Goal: Task Accomplishment & Management: Manage account settings

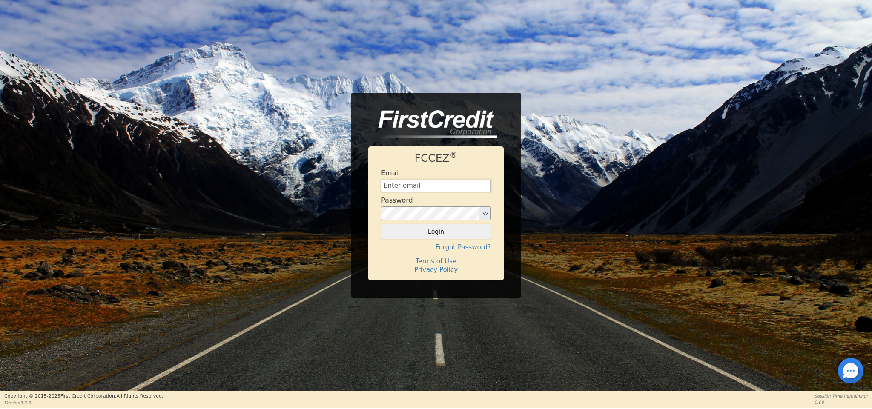
type input "[EMAIL_ADDRESS][DOMAIN_NAME]"
click at [457, 234] on button "Login" at bounding box center [436, 231] width 110 height 14
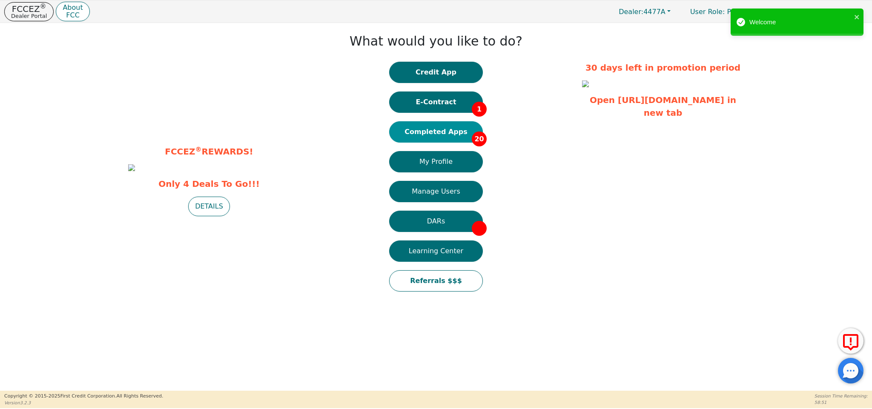
click at [441, 134] on button "Completed Apps 20" at bounding box center [436, 131] width 94 height 21
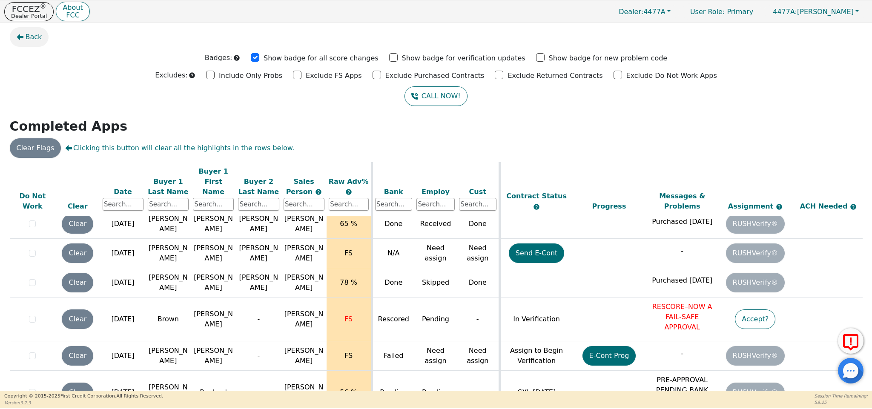
click at [31, 39] on span "Back" at bounding box center [34, 37] width 17 height 10
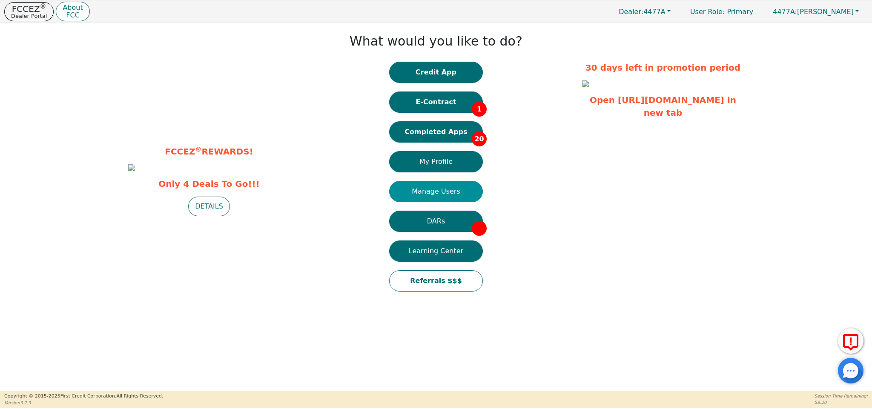
click at [475, 197] on button "Manage Users" at bounding box center [436, 191] width 94 height 21
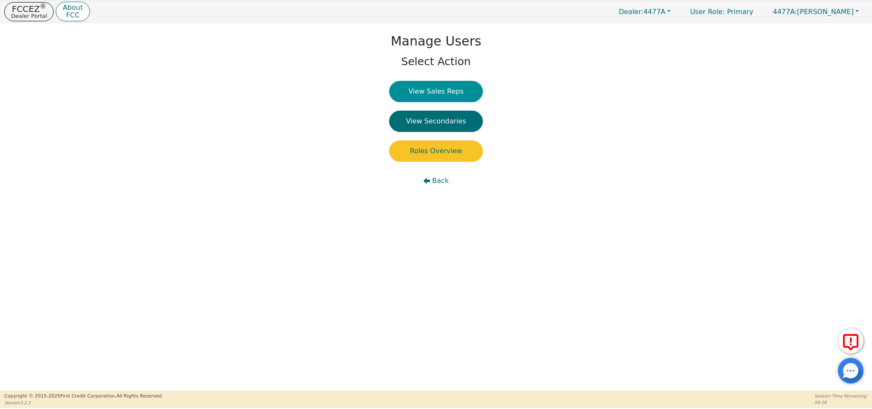
click at [452, 82] on button "View Sales Reps" at bounding box center [436, 91] width 94 height 21
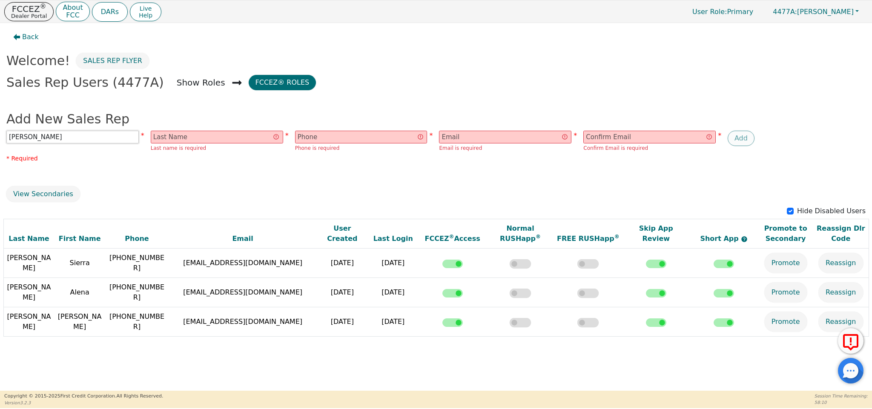
type input "[PERSON_NAME]"
type input "4"
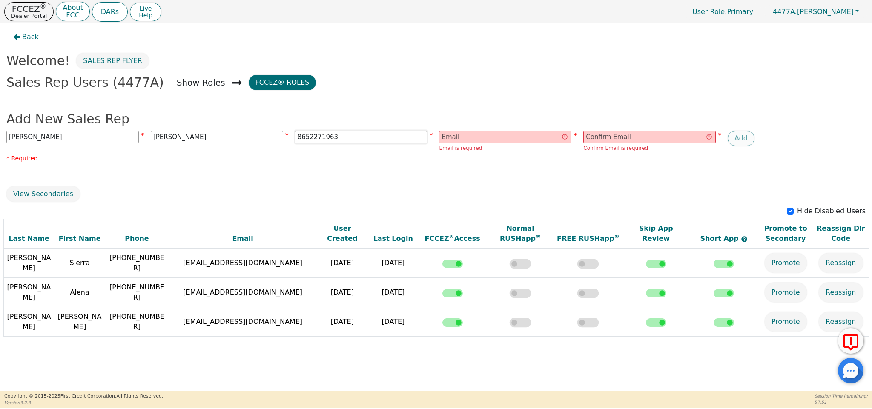
type input "8652271963"
paste input "[PERSON_NAME][EMAIL_ADDRESS][DOMAIN_NAME]"
type input "[PERSON_NAME][EMAIL_ADDRESS][DOMAIN_NAME]"
paste input "[PERSON_NAME][EMAIL_ADDRESS][DOMAIN_NAME]"
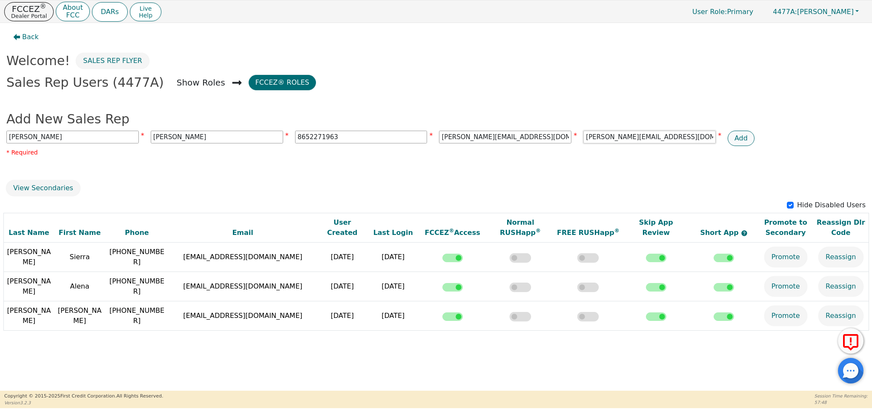
type input "[PERSON_NAME][EMAIL_ADDRESS][DOMAIN_NAME]"
click at [745, 138] on button "Add" at bounding box center [741, 138] width 27 height 15
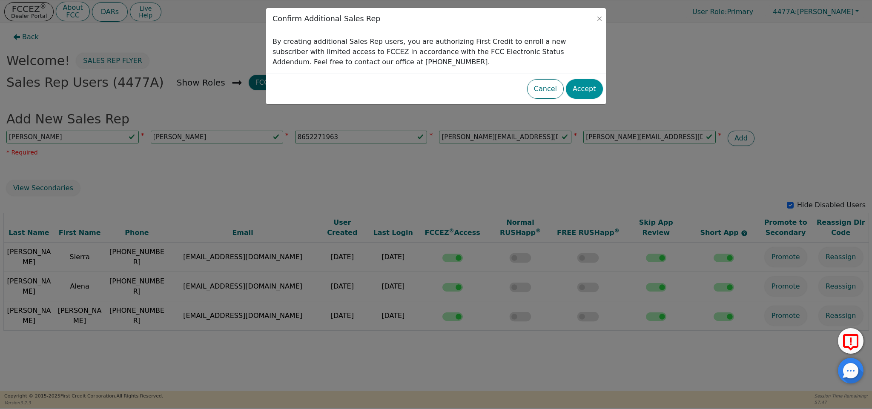
click at [578, 93] on button "Accept" at bounding box center [584, 89] width 37 height 20
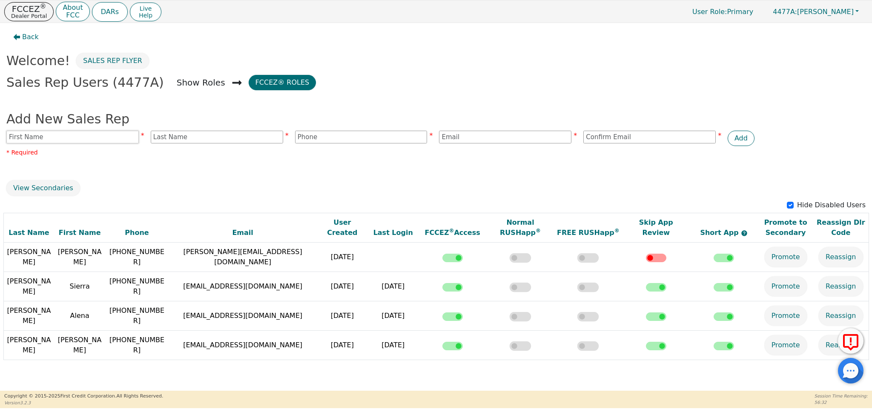
click at [106, 139] on input "text" at bounding box center [72, 137] width 132 height 13
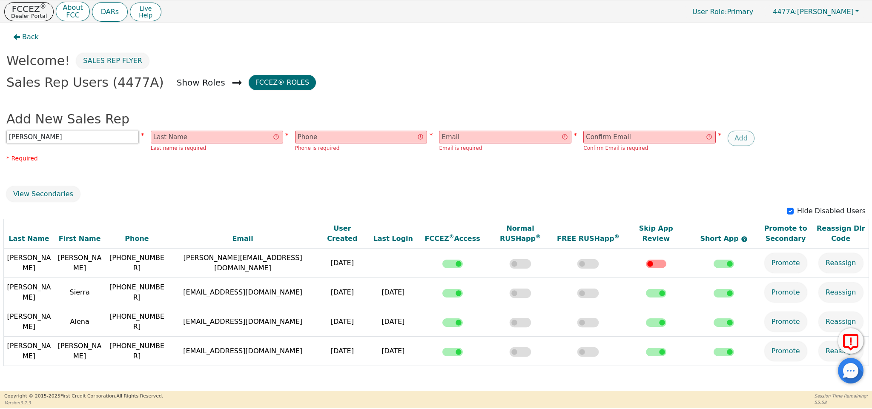
type input "[PERSON_NAME]"
click at [181, 132] on input "text" at bounding box center [217, 137] width 132 height 13
type input "[PERSON_NAME]"
click at [379, 138] on input "text" at bounding box center [361, 137] width 132 height 13
type input "3"
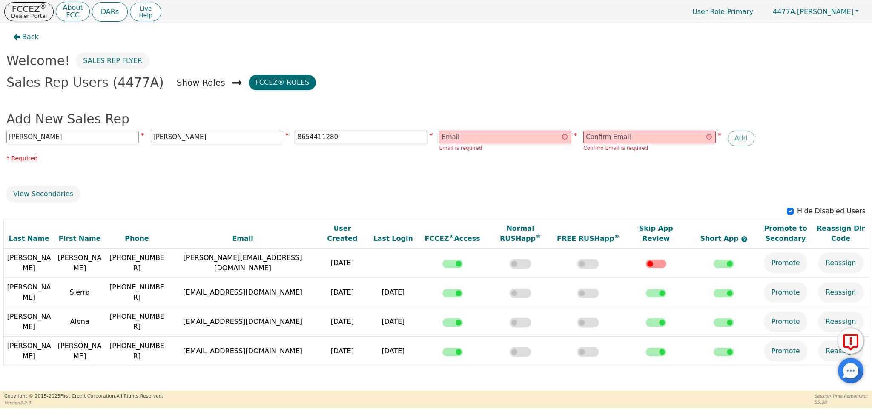
type input "8654411280"
click at [474, 138] on input "email" at bounding box center [505, 137] width 132 height 13
paste input "[EMAIL_ADDRESS][DOMAIN_NAME]"
type input "[EMAIL_ADDRESS][DOMAIN_NAME]"
click at [608, 140] on input "email" at bounding box center [649, 137] width 132 height 13
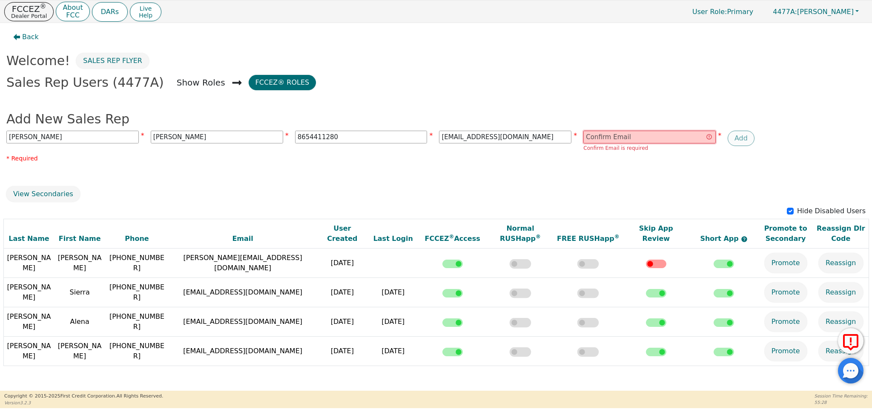
paste input "[EMAIL_ADDRESS][DOMAIN_NAME]"
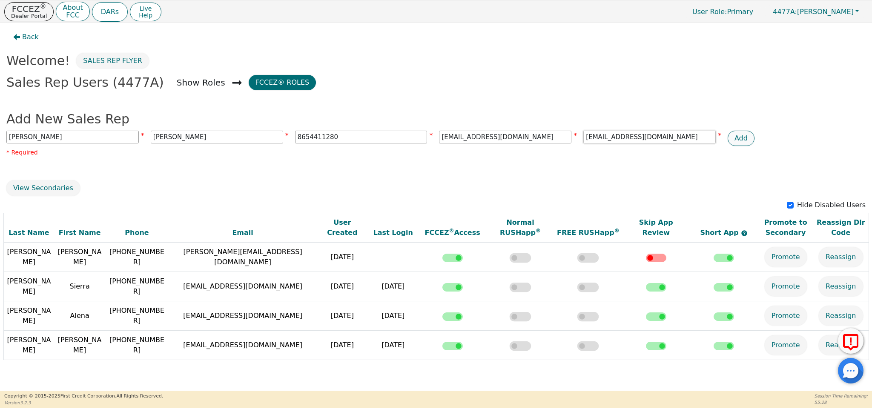
type input "[EMAIL_ADDRESS][DOMAIN_NAME]"
click at [739, 137] on button "Add" at bounding box center [741, 138] width 27 height 15
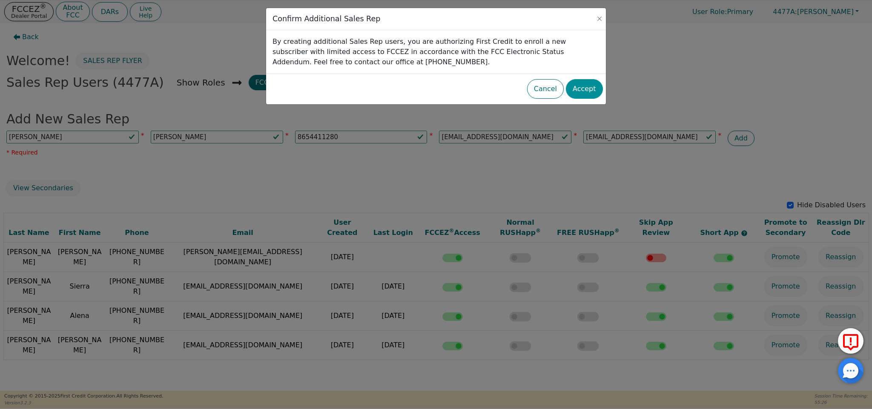
click at [592, 90] on button "Accept" at bounding box center [584, 89] width 37 height 20
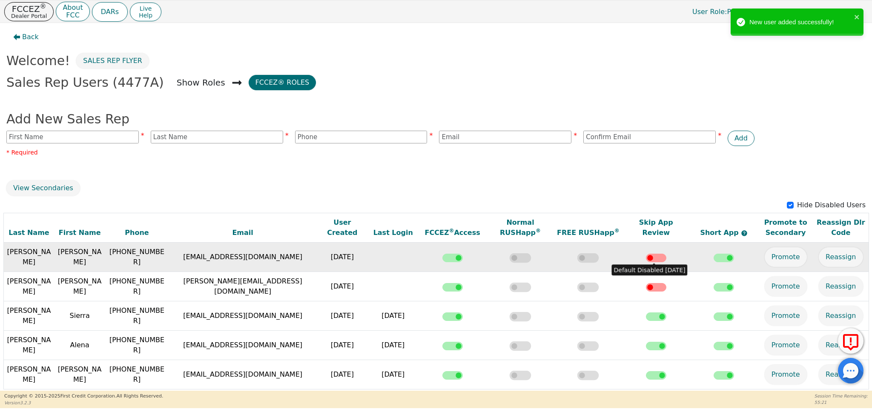
click at [651, 258] on input "checkbox" at bounding box center [656, 258] width 20 height 9
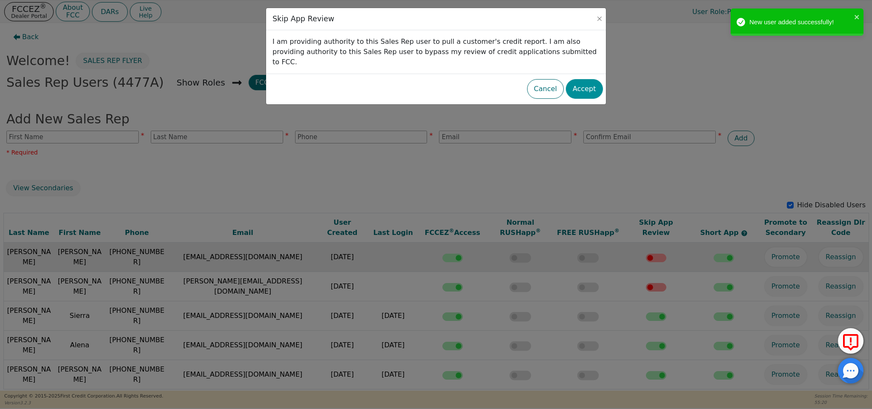
click at [594, 79] on button "Accept" at bounding box center [584, 89] width 37 height 20
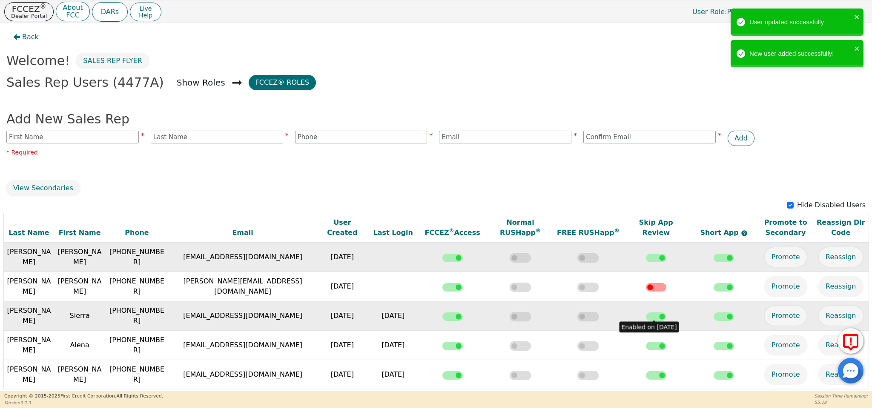
click at [661, 316] on input "checkbox" at bounding box center [656, 317] width 20 height 9
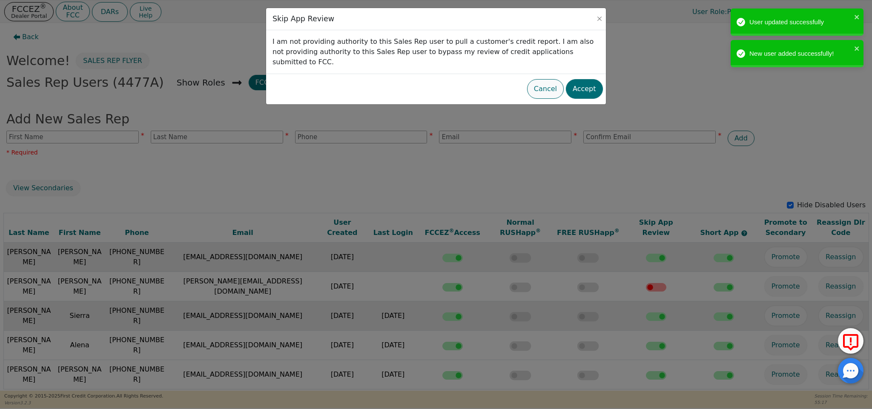
click at [551, 80] on button "Cancel" at bounding box center [545, 89] width 37 height 20
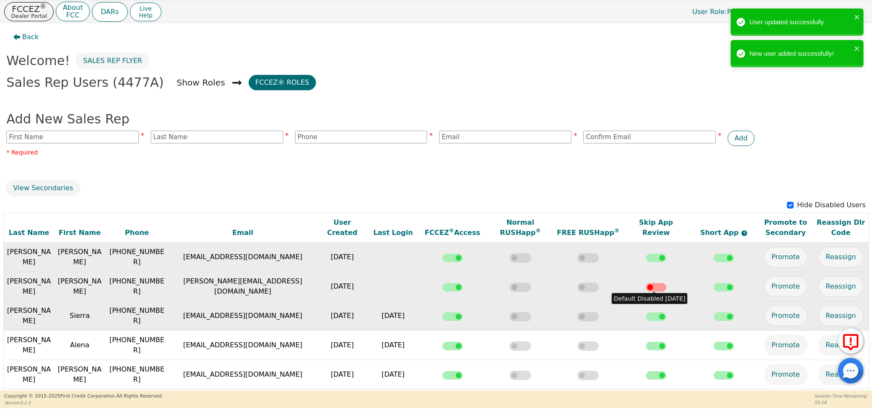
click at [655, 287] on input "checkbox" at bounding box center [656, 287] width 20 height 9
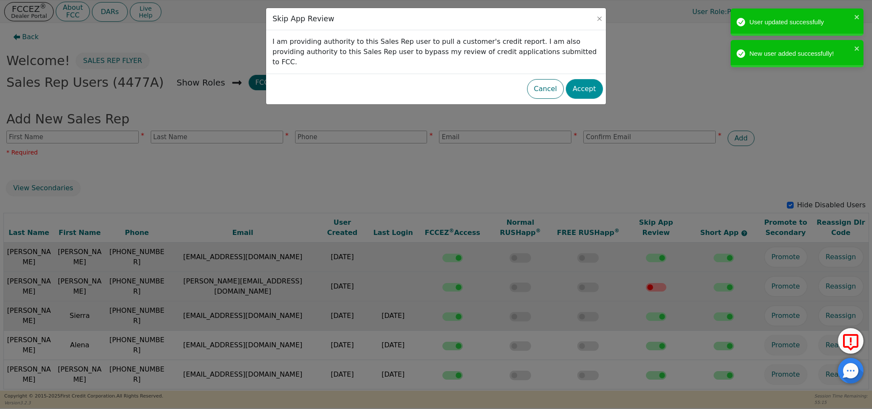
click at [595, 79] on button "Accept" at bounding box center [584, 89] width 37 height 20
